Goal: Communication & Community: Participate in discussion

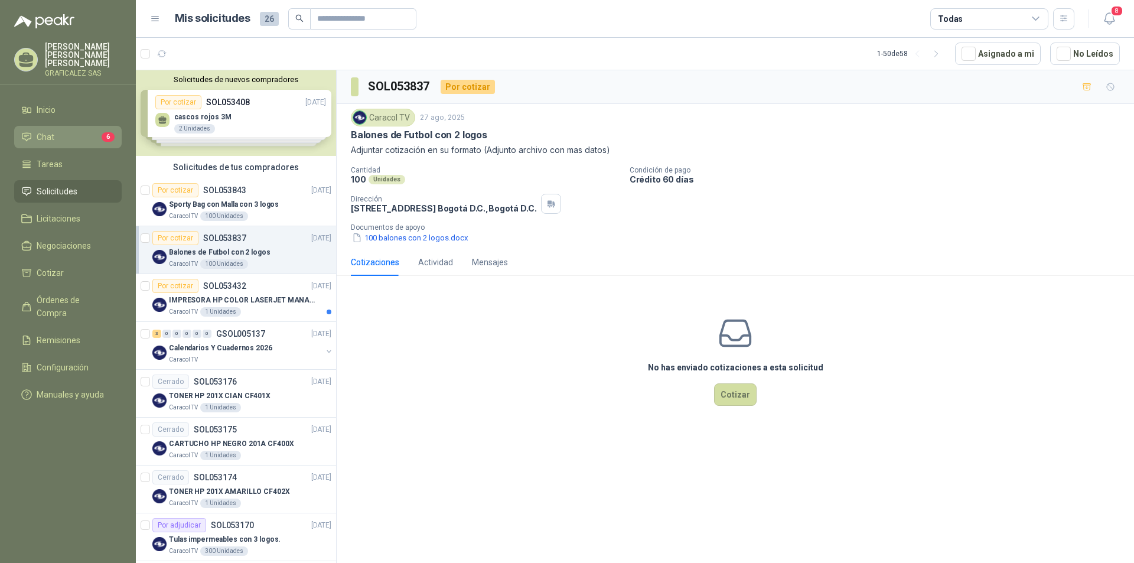
click at [83, 136] on li "Chat 6" at bounding box center [67, 137] width 93 height 13
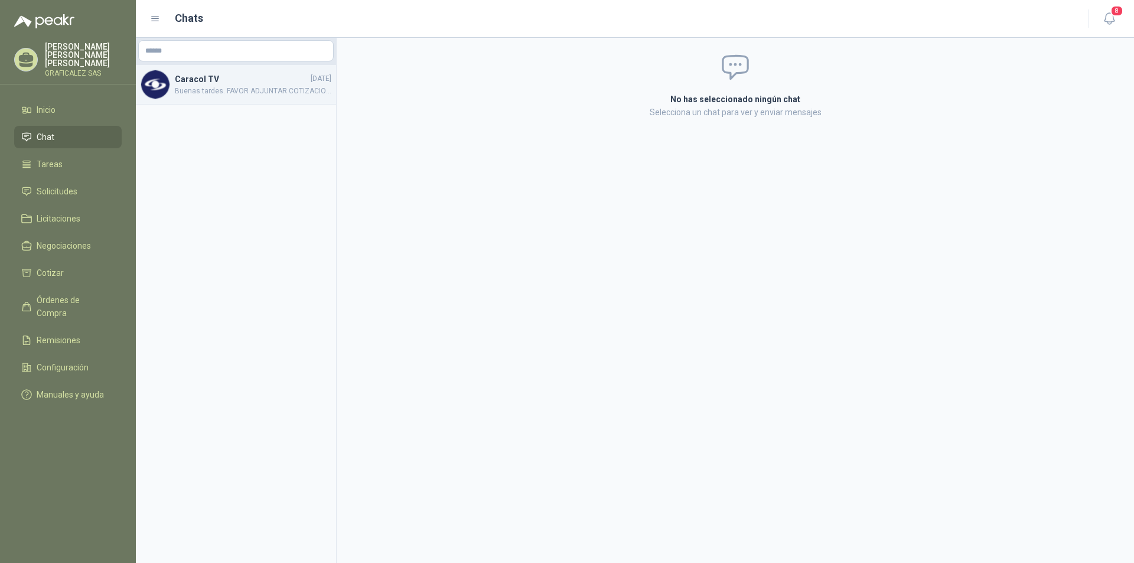
click at [223, 96] on span "Buenas tardes. FAVOR ADJUNTAR COTIZACION EN SU FORMATO" at bounding box center [253, 91] width 156 height 11
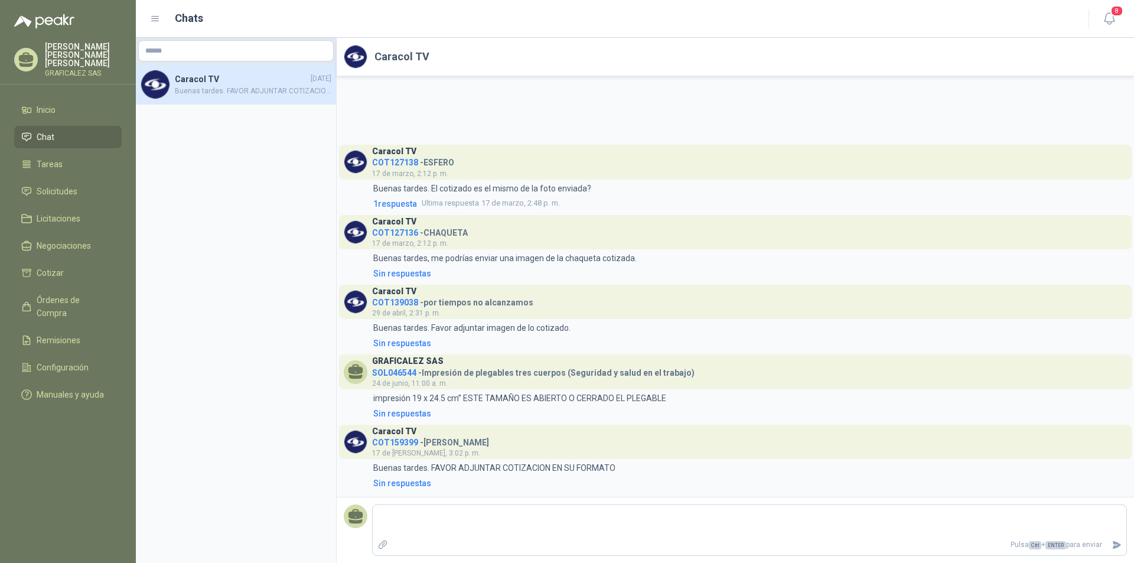
click at [505, 445] on header "Caracol TV COT159399 - [PERSON_NAME] 17 de [PERSON_NAME], 3:02 p. m." at bounding box center [735, 442] width 792 height 34
click at [67, 139] on li "Chat" at bounding box center [67, 137] width 93 height 13
